Goal: Task Accomplishment & Management: Manage account settings

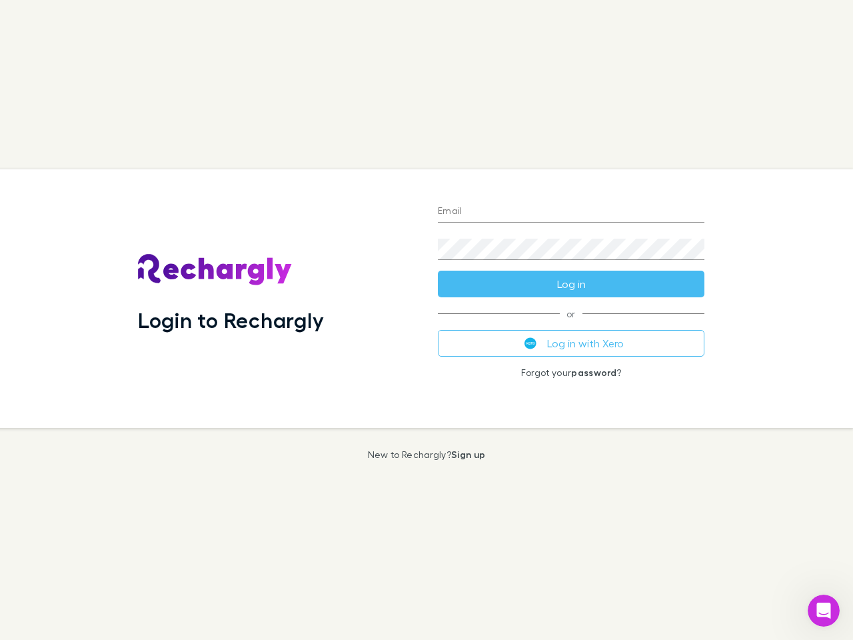
click at [426, 320] on div "Login to Rechargly" at bounding box center [277, 298] width 300 height 258
click at [571, 212] on input "Email" at bounding box center [571, 211] width 266 height 21
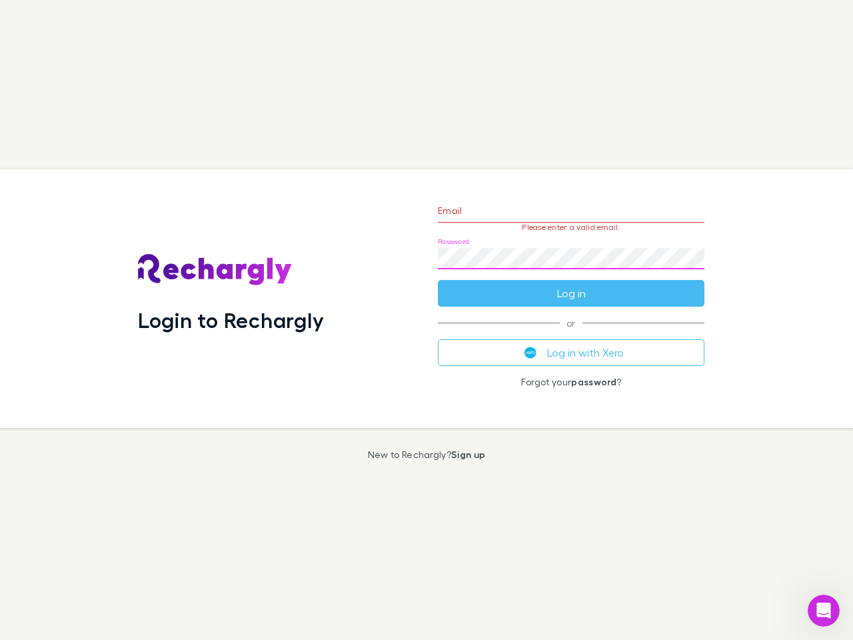
click at [571, 284] on form "Email Please enter a valid email. Password Log in" at bounding box center [571, 249] width 266 height 116
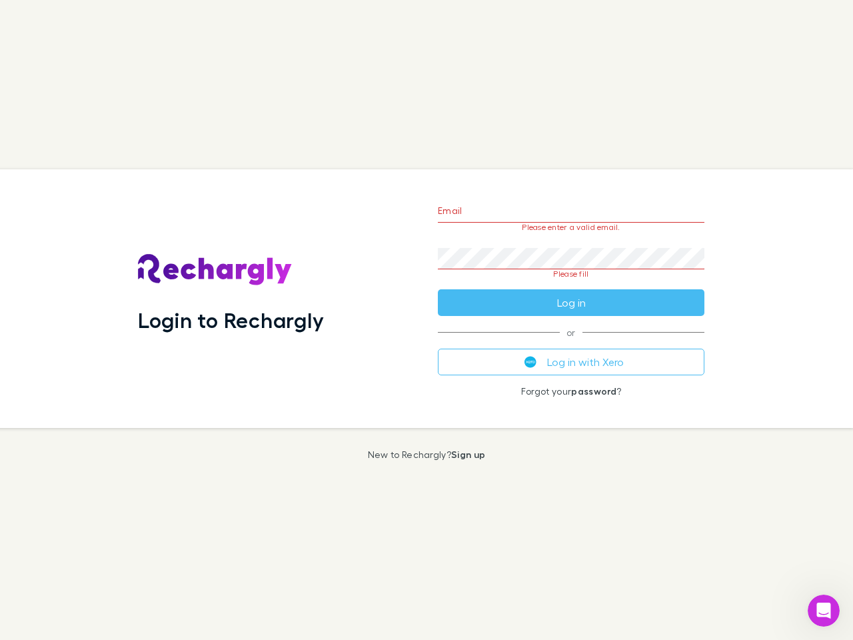
click at [571, 343] on div "Email Please enter a valid email. Password Please fill Log in or Log in with Xe…" at bounding box center [571, 298] width 288 height 258
click at [823, 610] on icon "Open Intercom Messenger" at bounding box center [824, 611] width 22 height 22
